Goal: Contribute content: Contribute content

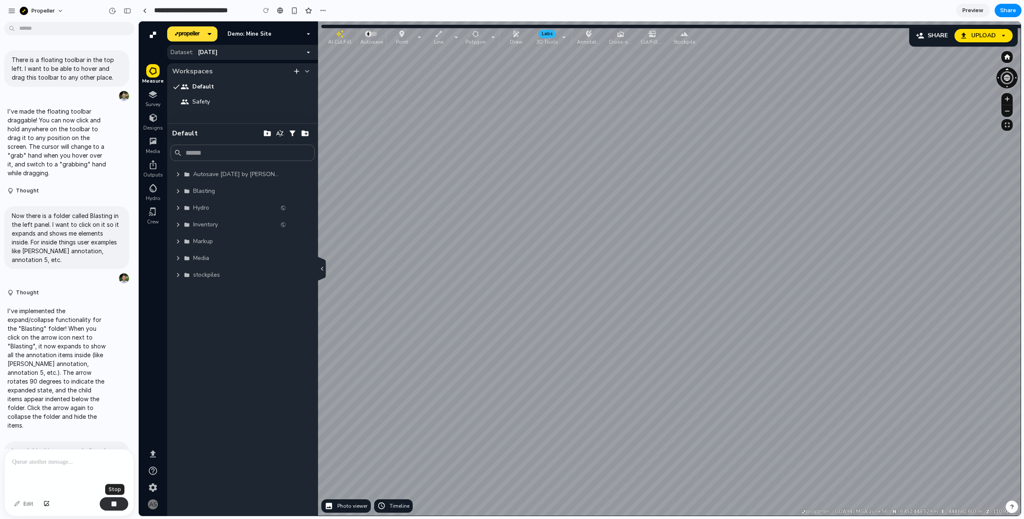
scroll to position [273, 0]
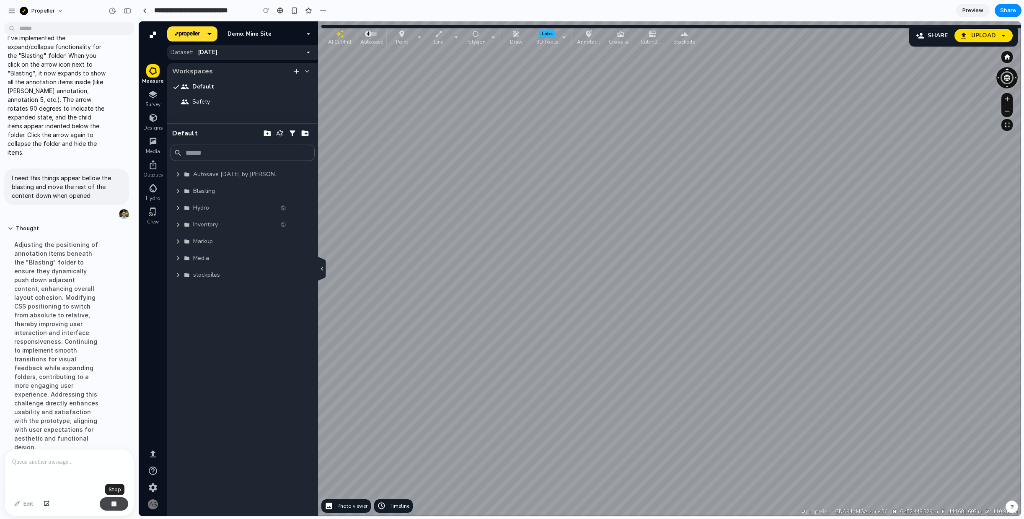
click at [115, 506] on div "button" at bounding box center [114, 504] width 6 height 6
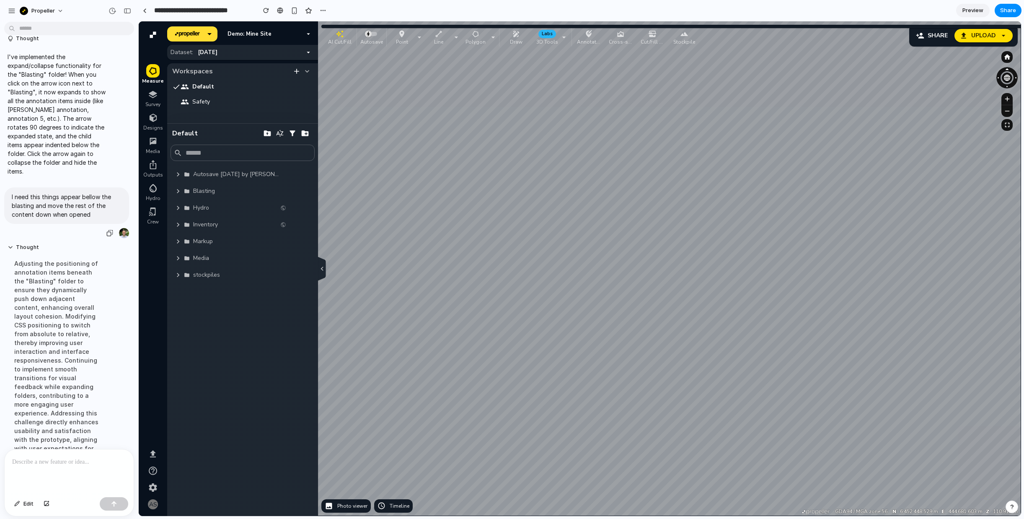
scroll to position [0, 0]
click at [69, 192] on p "I need this things appear bellow the blasting and move the rest of the content …" at bounding box center [67, 205] width 110 height 26
copy div "I need this things appear bellow the blasting and move the rest of the content …"
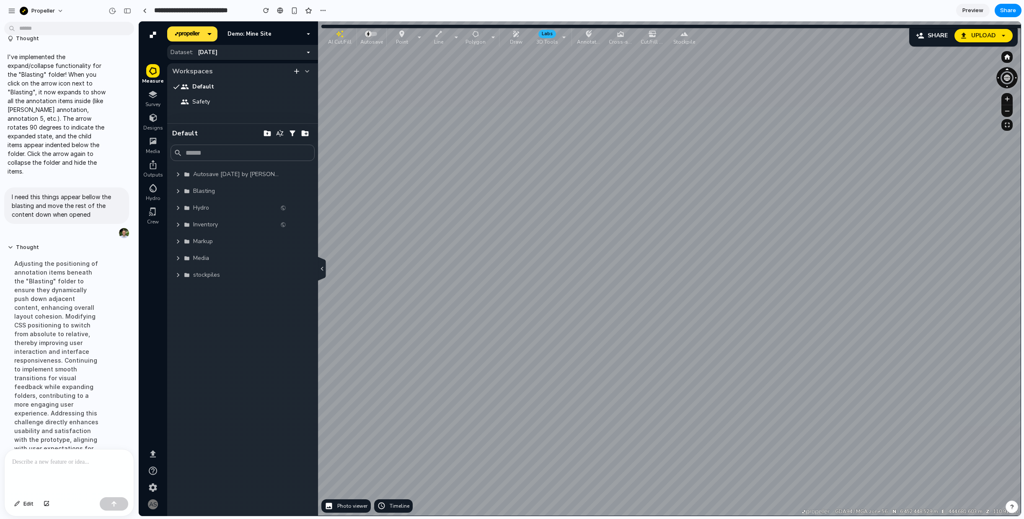
click at [45, 448] on div "There is a floating toolbar in the top left. I want to be able to hover and dra…" at bounding box center [66, 237] width 133 height 424
click at [41, 463] on p at bounding box center [69, 462] width 114 height 10
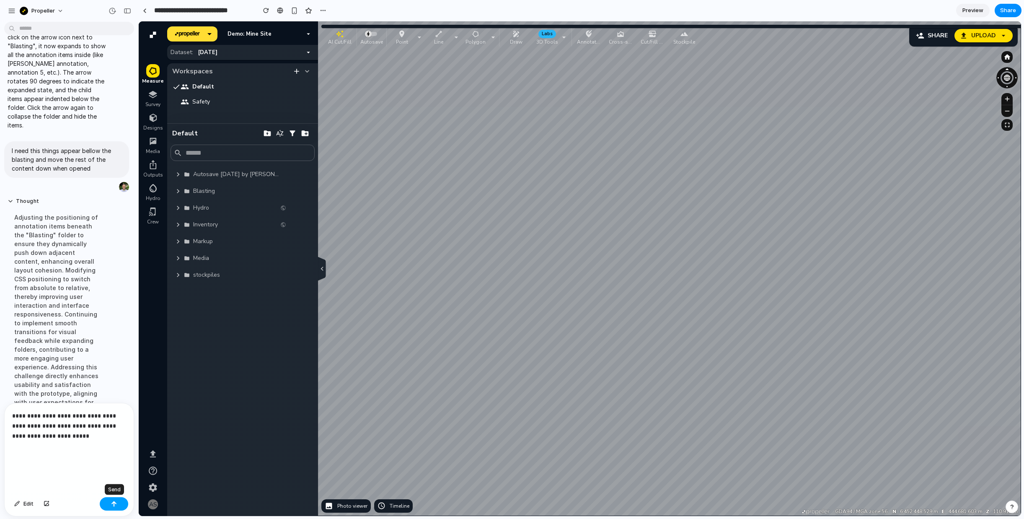
click at [115, 503] on div "button" at bounding box center [114, 504] width 6 height 6
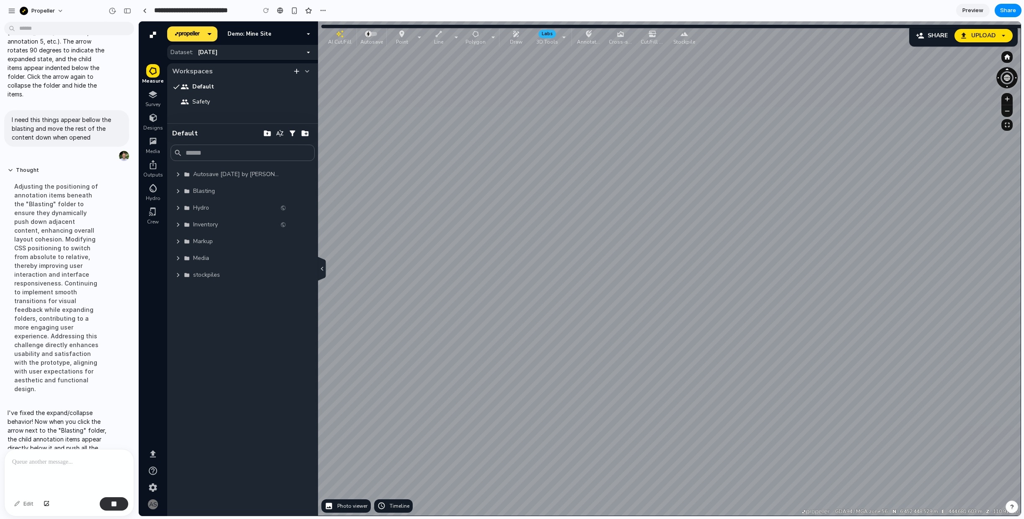
scroll to position [455, 0]
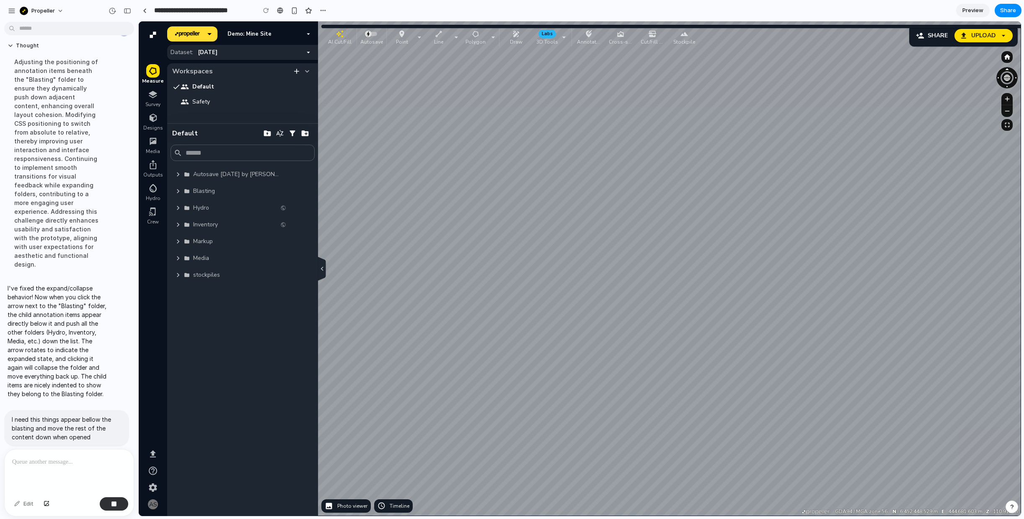
click at [175, 191] on icon "button" at bounding box center [178, 191] width 8 height 8
click at [329, 35] on div "button" at bounding box center [341, 32] width 27 height 8
click at [998, 40] on button "Upload" at bounding box center [983, 35] width 58 height 13
